Goal: Information Seeking & Learning: Learn about a topic

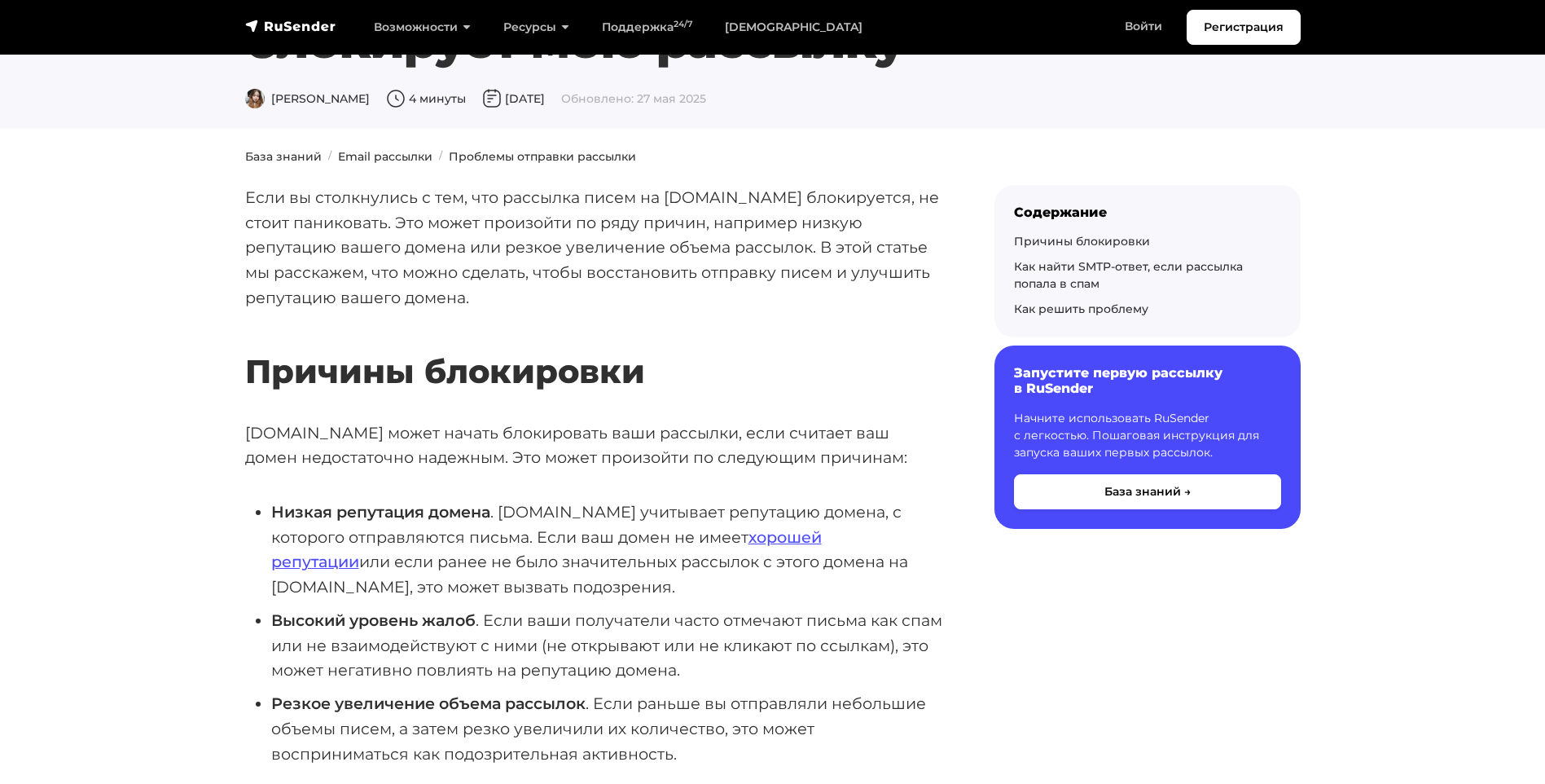
scroll to position [489, 0]
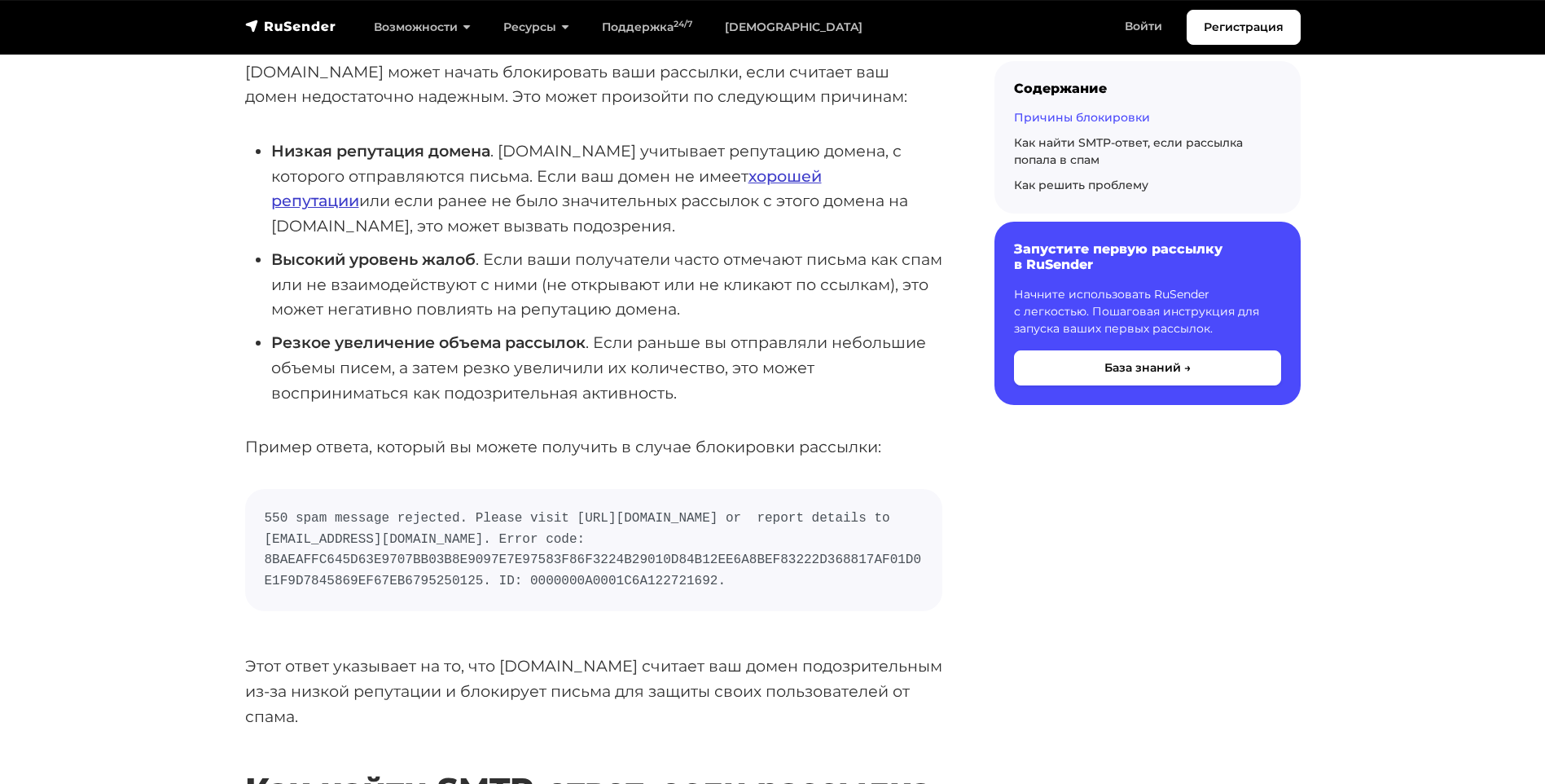
click at [707, 179] on link "хорошей репутации" at bounding box center [546, 188] width 551 height 45
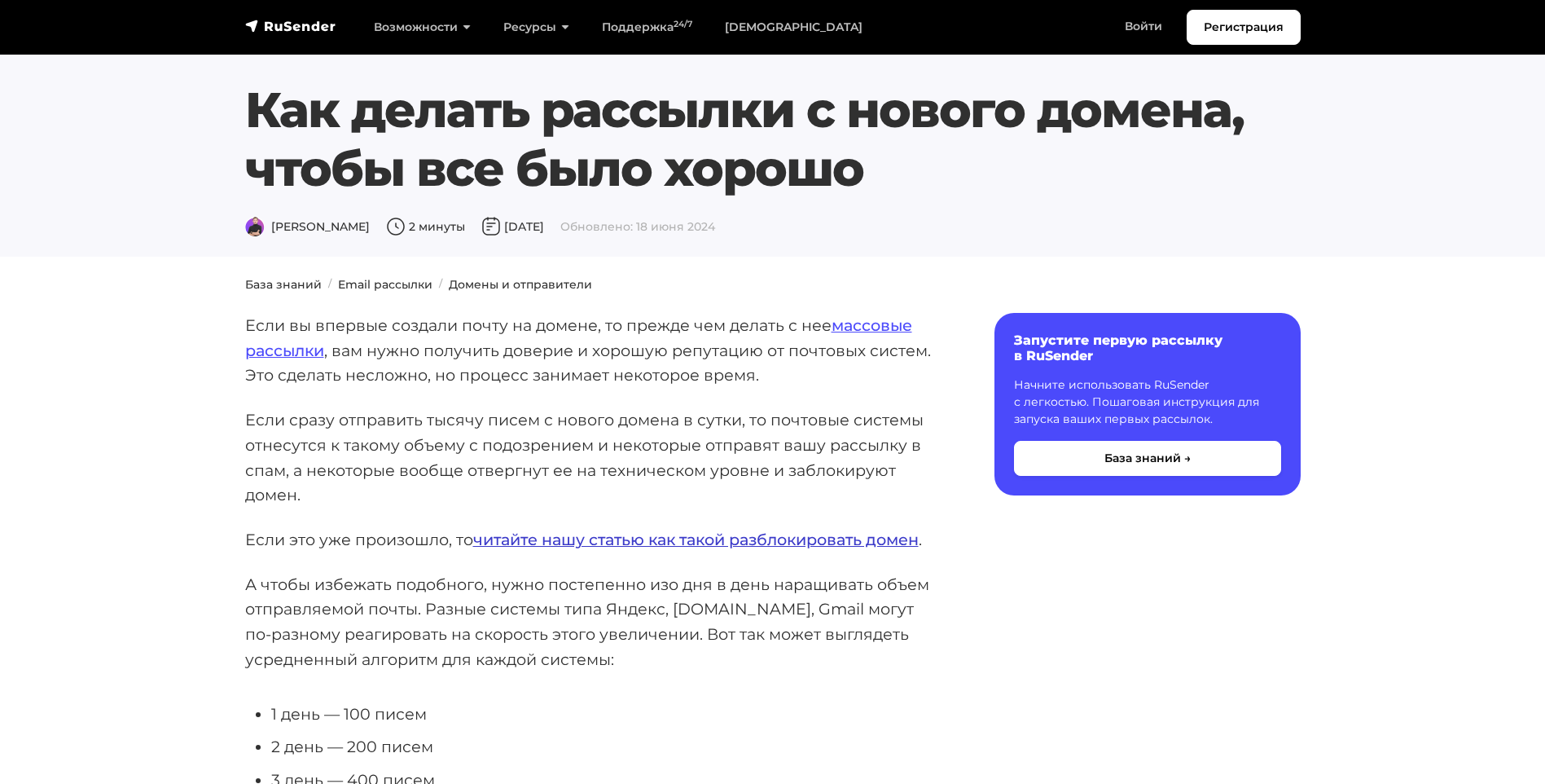
click at [537, 541] on link "читайте нашу статью как такой разблокировать домен" at bounding box center [696, 540] width 446 height 20
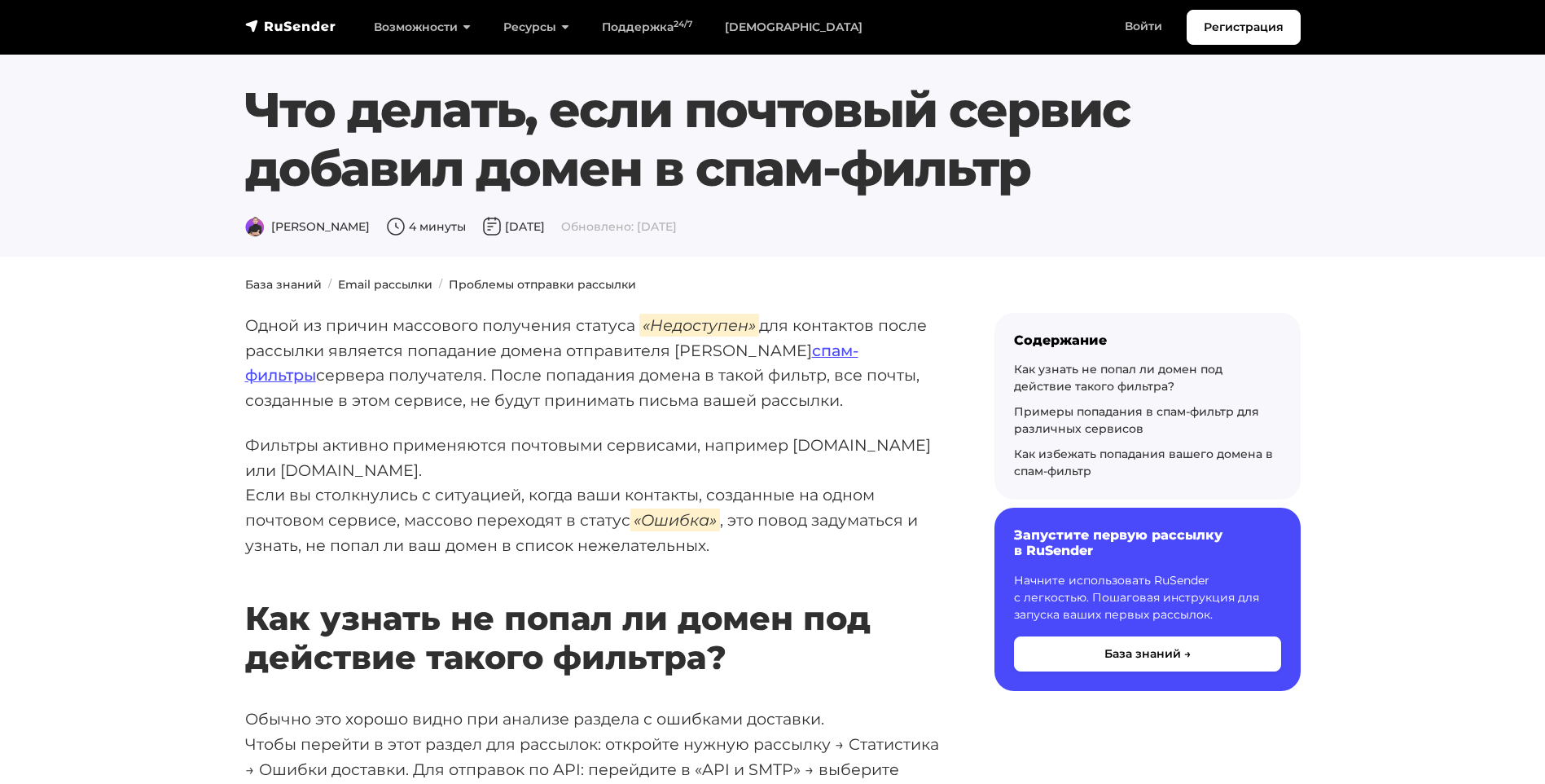
click at [408, 373] on p "Одной из причин массового получения статуса «Недоступен» для контактов после ра…" at bounding box center [593, 363] width 697 height 100
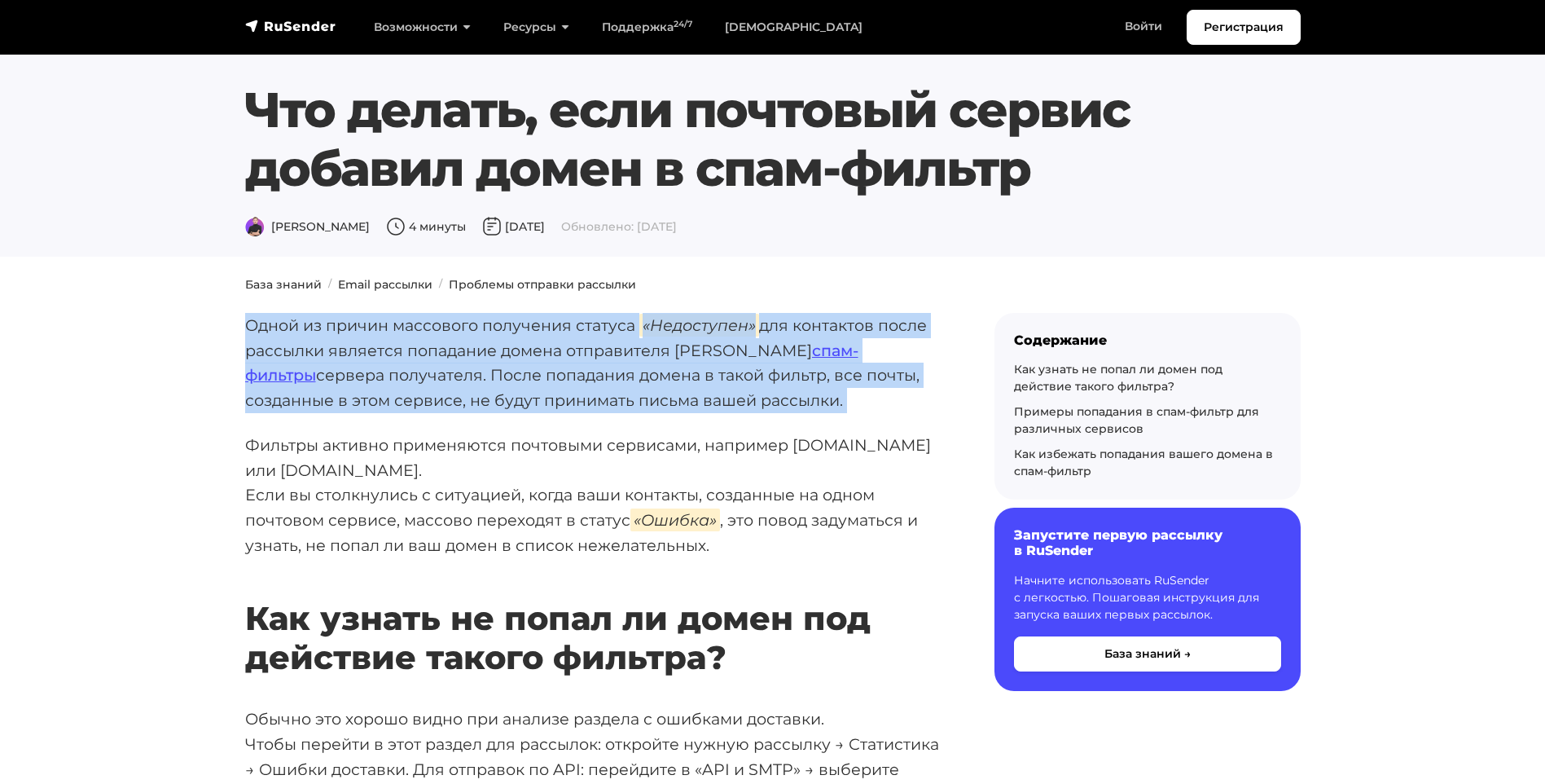
click at [408, 373] on p "Одной из причин массового получения статуса «Недоступен» для контактов после ра…" at bounding box center [593, 363] width 697 height 100
drag, startPoint x: 408, startPoint y: 373, endPoint x: 417, endPoint y: 406, distance: 33.8
click at [417, 406] on p "Одной из причин массового получения статуса «Недоступен» для контактов после ра…" at bounding box center [593, 363] width 697 height 100
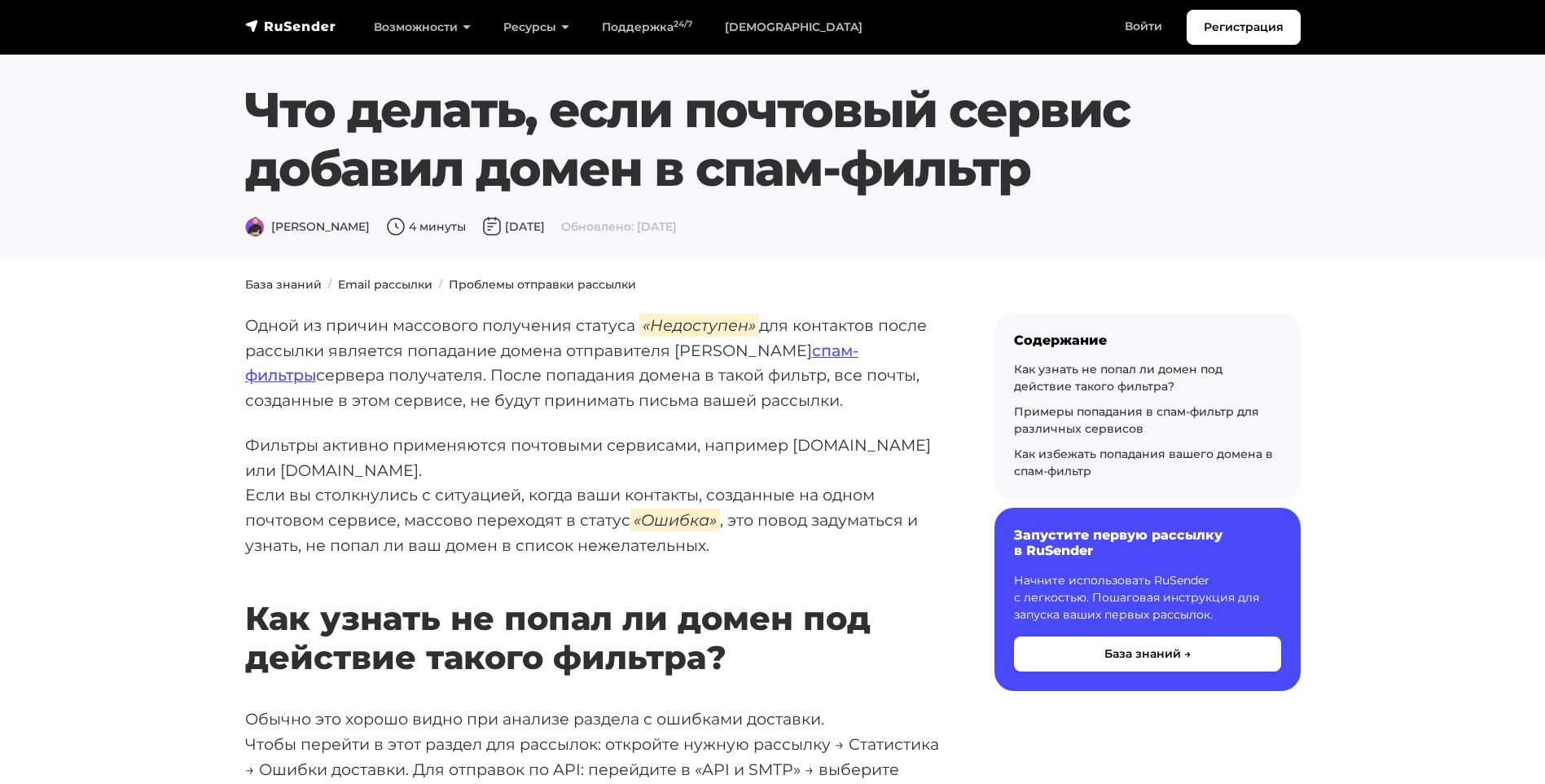
click at [530, 354] on p "Одной из причин массового получения статуса «Недоступен» для контактов после ра…" at bounding box center [593, 363] width 697 height 100
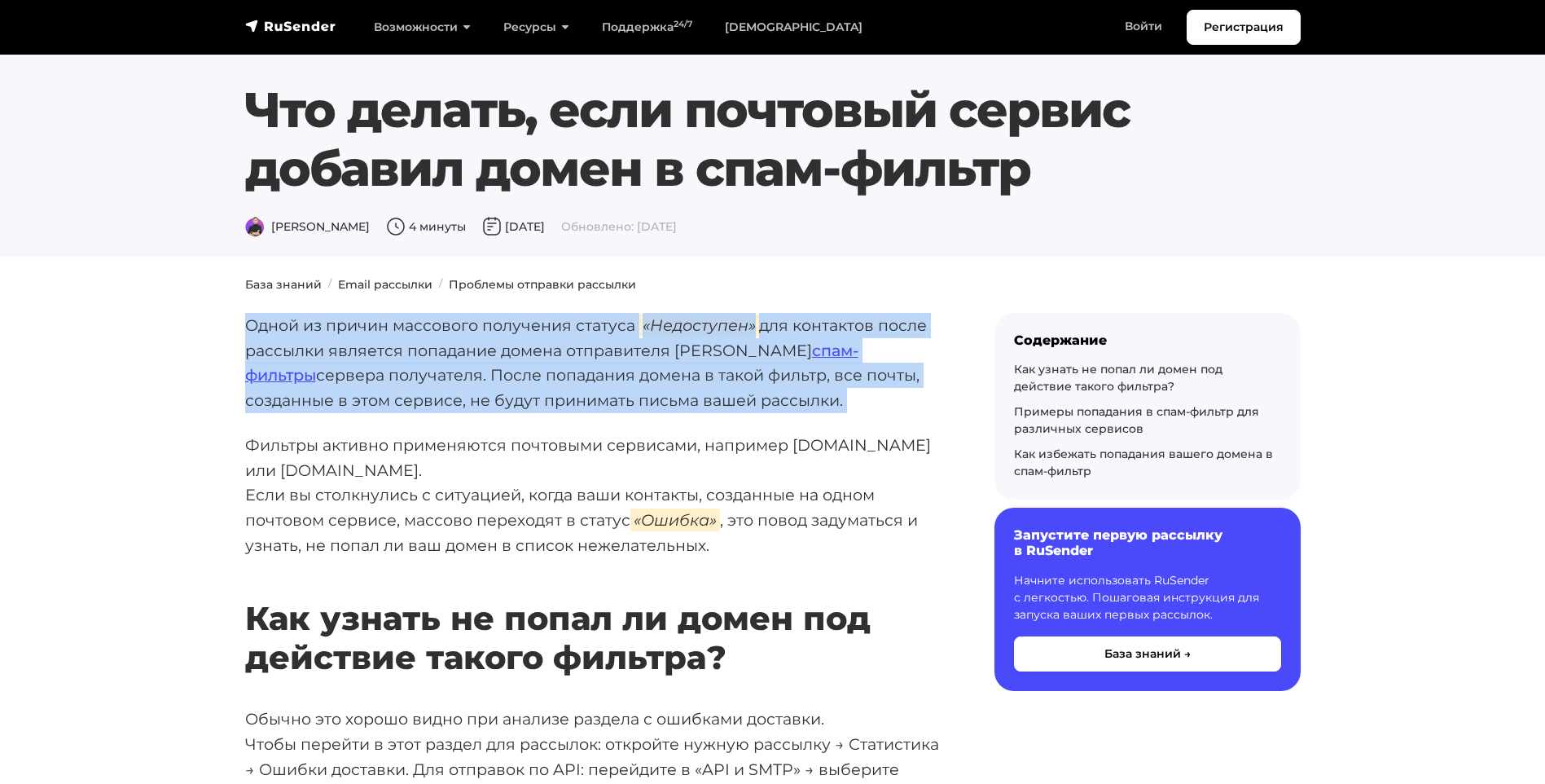
click at [530, 354] on p "Одной из причин массового получения статуса «Недоступен» для контактов после ра…" at bounding box center [593, 363] width 697 height 100
drag, startPoint x: 530, startPoint y: 354, endPoint x: 514, endPoint y: 380, distance: 31.4
click at [514, 380] on p "Одной из причин массового получения статуса «Недоступен» для контактов после ра…" at bounding box center [593, 363] width 697 height 100
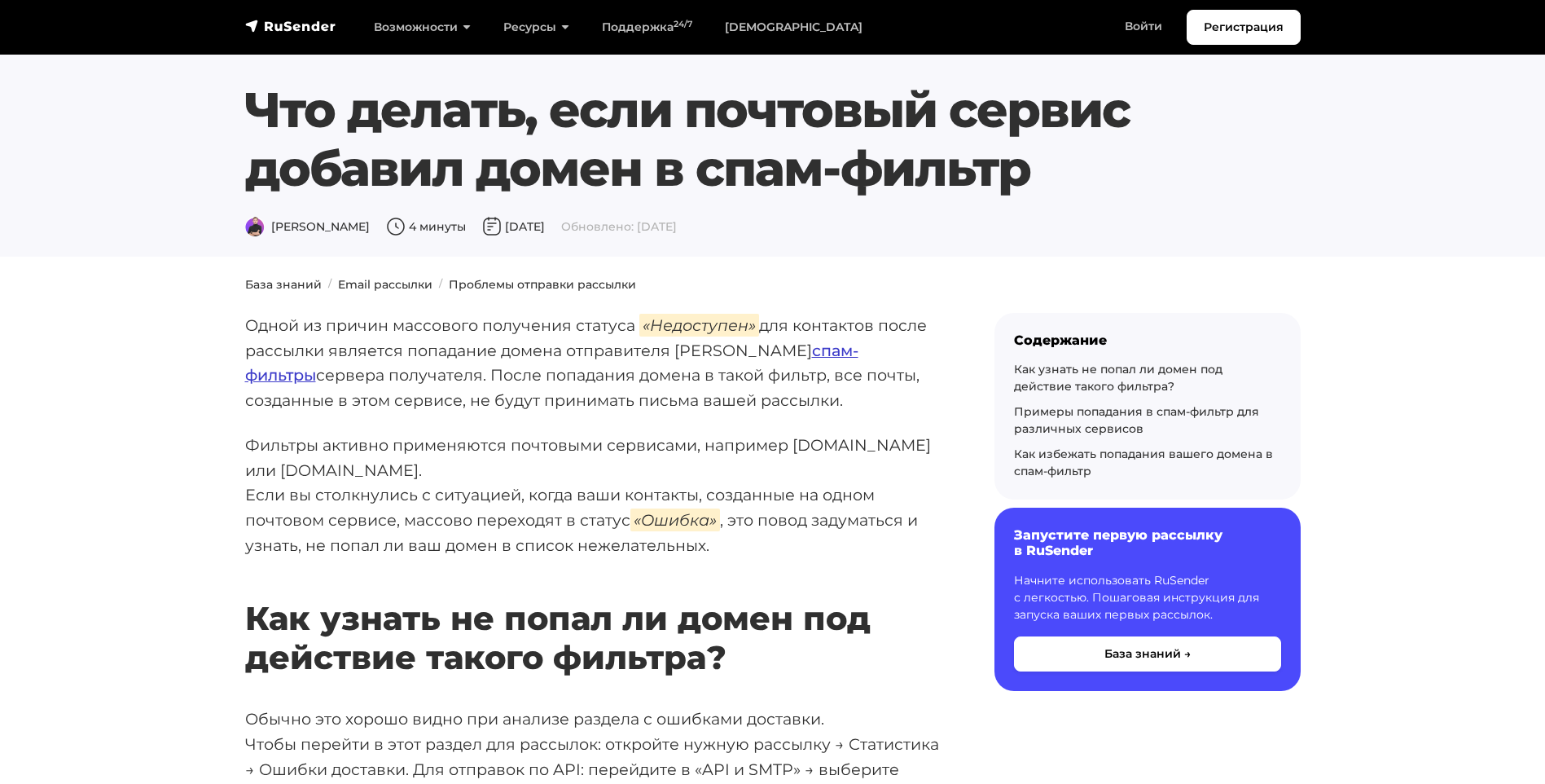
click at [706, 352] on link "спам-фильтры" at bounding box center [551, 363] width 613 height 45
